Goal: Book appointment/travel/reservation

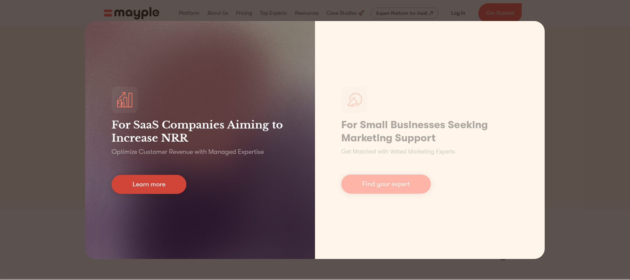
click at [158, 183] on link "Learn more" at bounding box center [149, 184] width 75 height 19
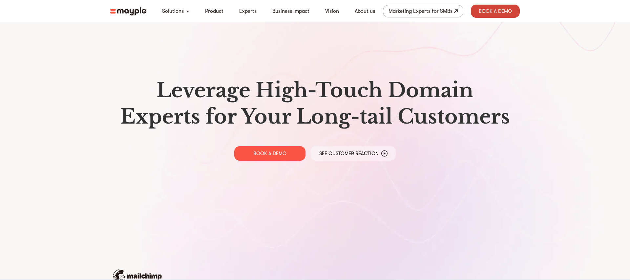
click at [487, 9] on div "Book A Demo" at bounding box center [495, 11] width 49 height 13
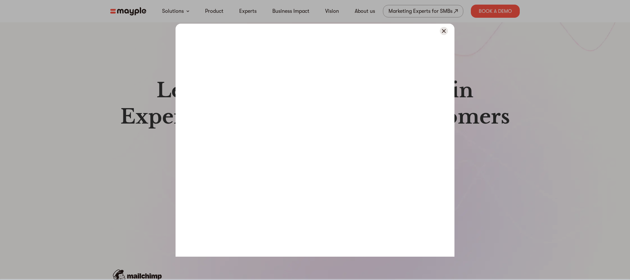
click at [444, 34] on img at bounding box center [444, 31] width 8 height 8
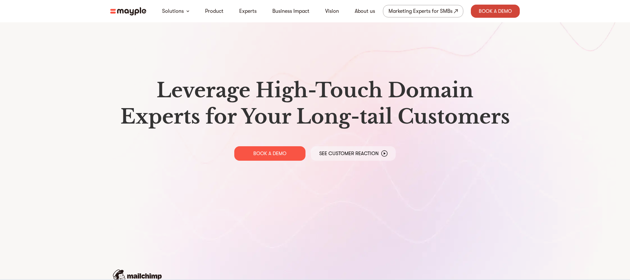
click at [485, 16] on div "Book A Demo" at bounding box center [495, 11] width 49 height 13
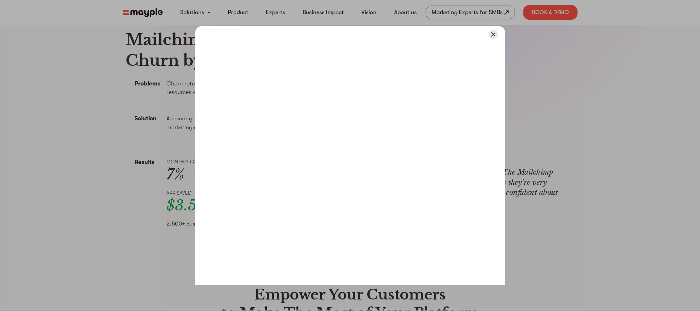
scroll to position [271, 0]
drag, startPoint x: 271, startPoint y: 26, endPoint x: 408, endPoint y: 35, distance: 137.2
click at [408, 35] on div at bounding box center [315, 31] width 279 height 15
